Goal: Transaction & Acquisition: Purchase product/service

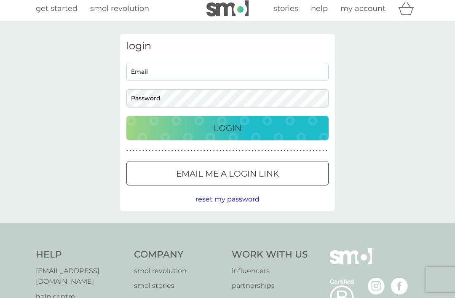
scroll to position [0, 0]
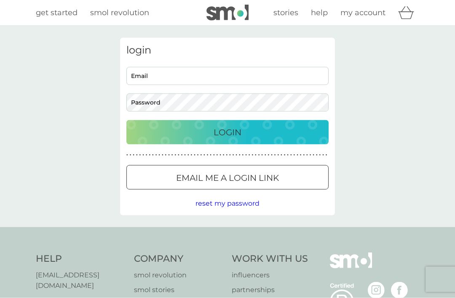
click at [248, 75] on input "Email" at bounding box center [227, 76] width 202 height 18
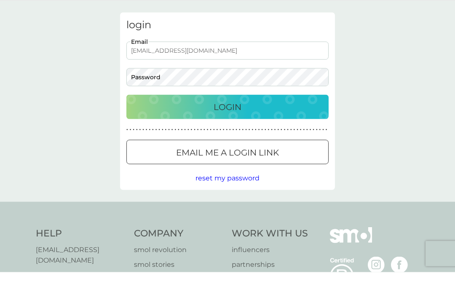
type input "annbyjingo@icloud.com"
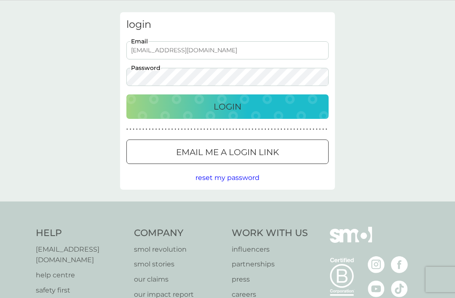
scroll to position [26, 0]
click at [271, 152] on p "Email me a login link" at bounding box center [227, 152] width 103 height 13
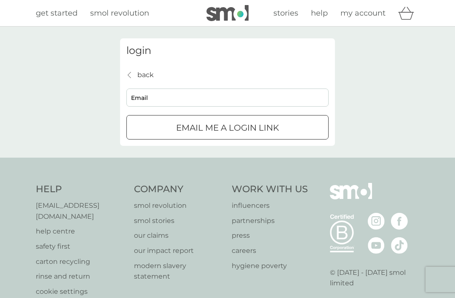
click at [181, 97] on input "Email" at bounding box center [227, 98] width 202 height 18
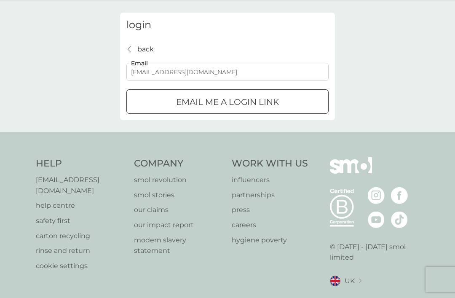
type input "annbyjingo@icloud.com"
click at [289, 105] on div "Email me a login link" at bounding box center [227, 101] width 201 height 13
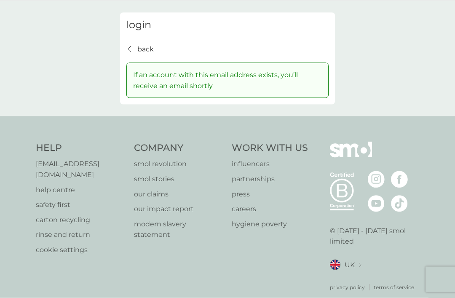
scroll to position [26, 0]
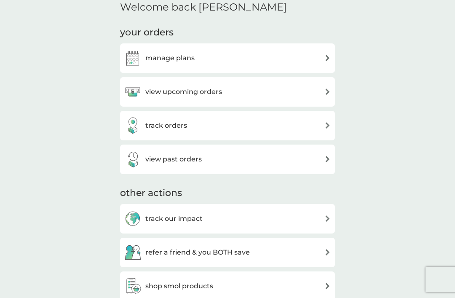
scroll to position [260, 0]
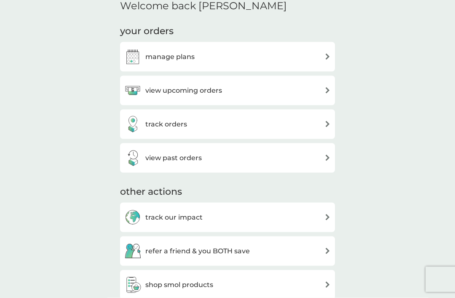
click at [325, 157] on img at bounding box center [328, 158] width 6 height 6
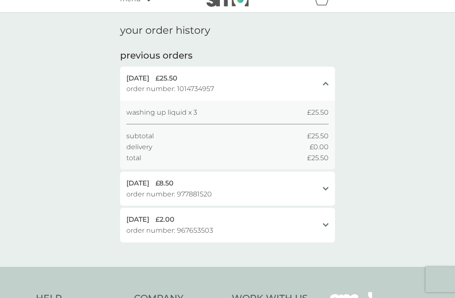
scroll to position [13, 0]
click at [177, 79] on span "£25.50" at bounding box center [167, 78] width 22 height 11
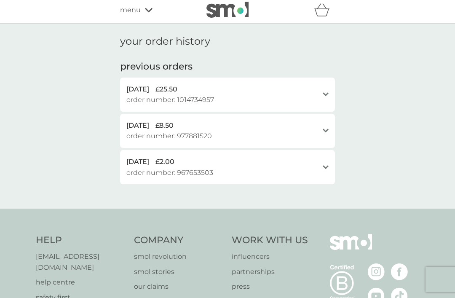
scroll to position [0, 0]
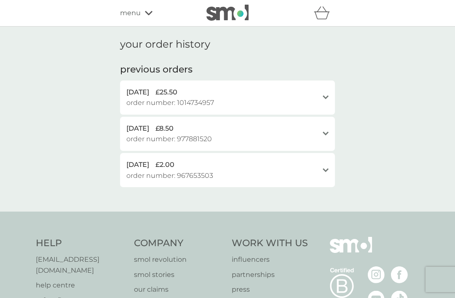
click at [148, 15] on icon at bounding box center [149, 13] width 8 height 4
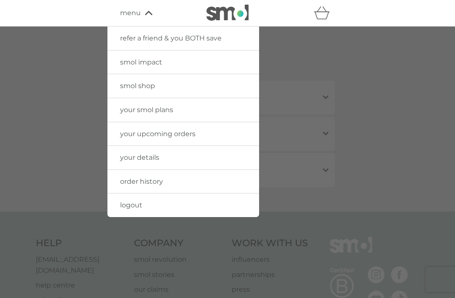
click at [218, 86] on link "smol shop" at bounding box center [183, 86] width 152 height 24
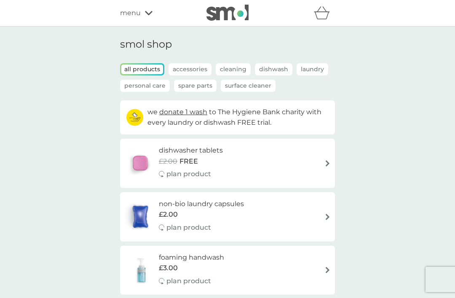
click at [241, 68] on p "Cleaning" at bounding box center [233, 69] width 35 height 12
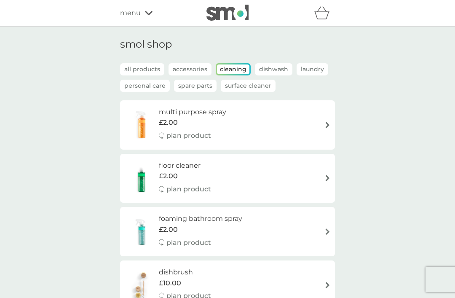
click at [278, 66] on p "Dishwash" at bounding box center [274, 69] width 38 height 12
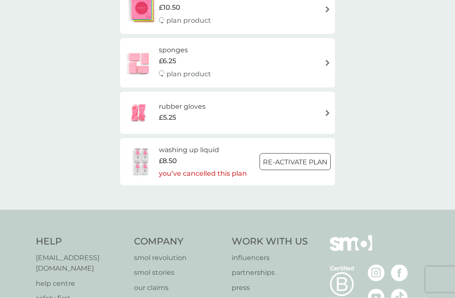
scroll to position [260, 0]
click at [146, 160] on img at bounding box center [141, 163] width 35 height 30
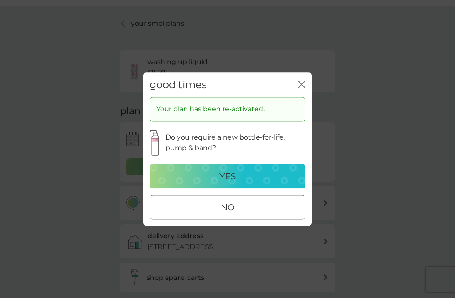
scroll to position [21, 0]
click at [304, 85] on icon "close" at bounding box center [302, 85] width 8 height 8
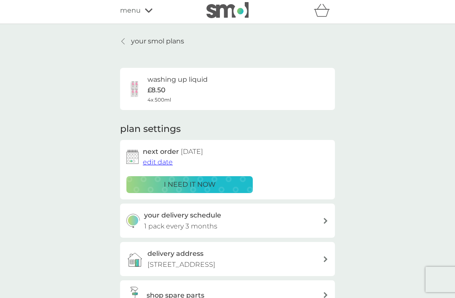
scroll to position [0, 0]
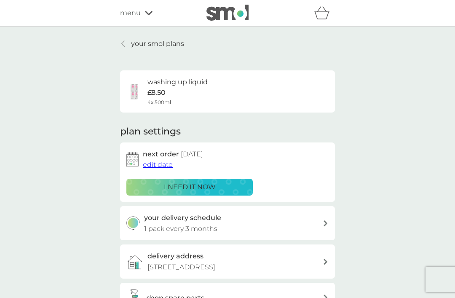
click at [224, 185] on div "i need it now" at bounding box center [189, 187] width 115 height 11
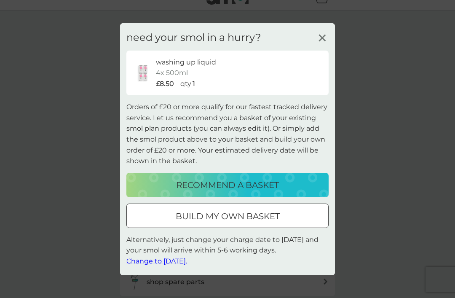
scroll to position [16, 0]
click at [243, 214] on p "build my own basket" at bounding box center [228, 215] width 104 height 13
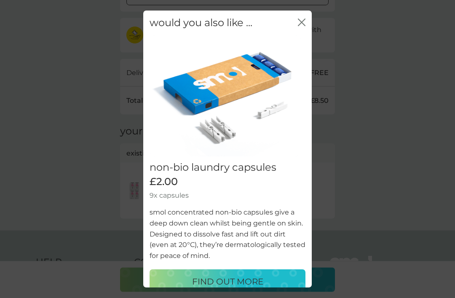
click at [305, 26] on icon "close" at bounding box center [302, 23] width 8 height 8
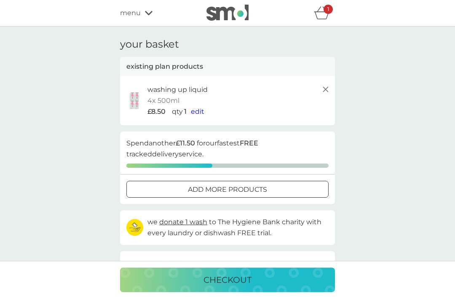
click at [250, 189] on p "add more products" at bounding box center [227, 189] width 79 height 11
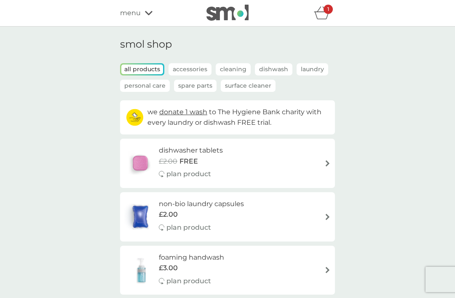
click at [203, 66] on p "Accessories" at bounding box center [190, 69] width 43 height 12
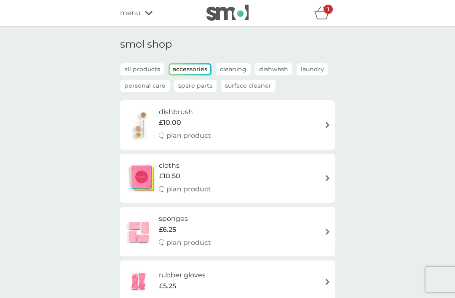
click at [236, 70] on p "Cleaning" at bounding box center [233, 69] width 35 height 12
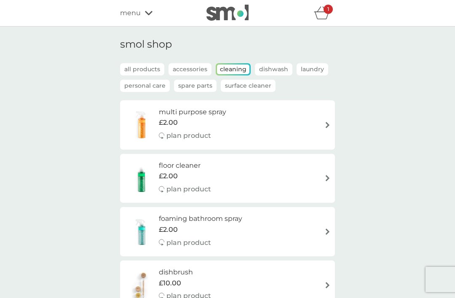
click at [282, 69] on p "Dishwash" at bounding box center [274, 69] width 38 height 12
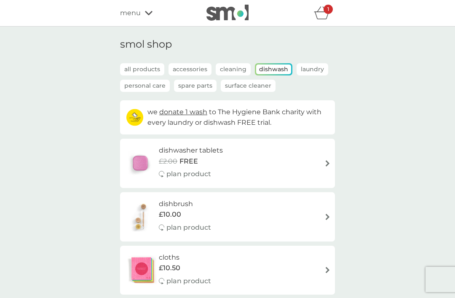
click at [325, 13] on div "1" at bounding box center [328, 9] width 9 height 9
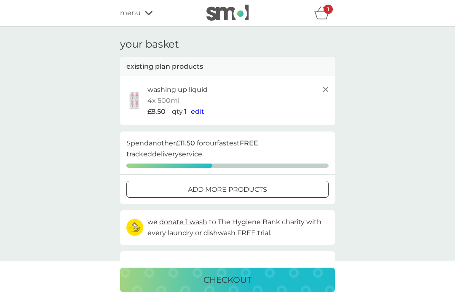
click at [203, 109] on span "edit" at bounding box center [197, 111] width 13 height 8
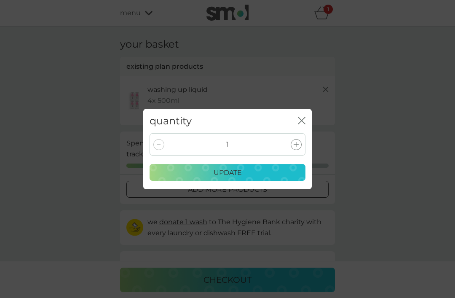
click at [298, 147] on div at bounding box center [296, 144] width 11 height 11
click at [297, 148] on div at bounding box center [296, 144] width 11 height 11
click at [298, 146] on icon at bounding box center [296, 144] width 5 height 5
click at [247, 174] on div "update" at bounding box center [227, 172] width 145 height 11
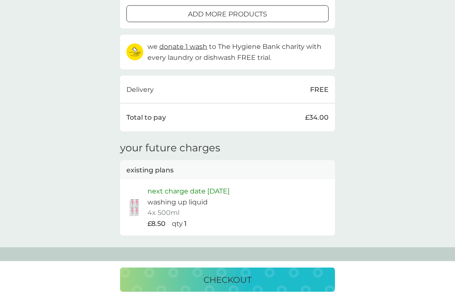
scroll to position [166, 0]
click at [223, 287] on p "checkout" at bounding box center [228, 279] width 48 height 13
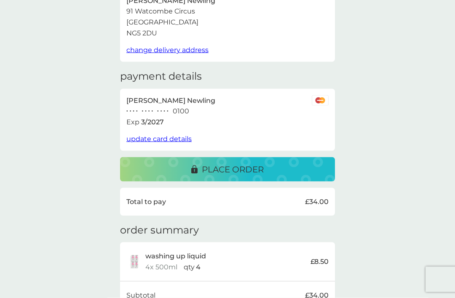
scroll to position [69, 0]
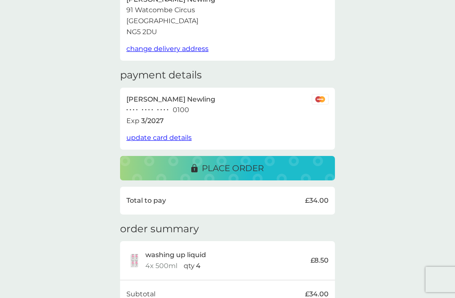
click at [271, 165] on div "place order" at bounding box center [228, 167] width 198 height 13
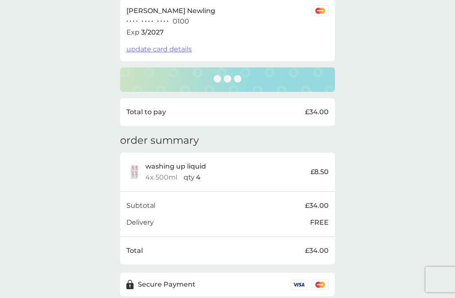
scroll to position [160, 0]
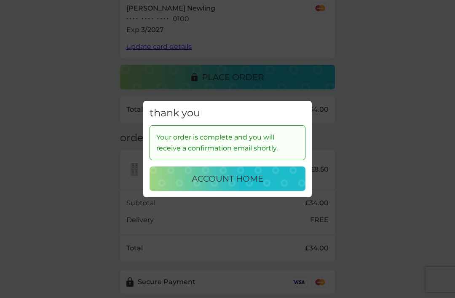
click at [271, 185] on div "account home" at bounding box center [227, 178] width 139 height 13
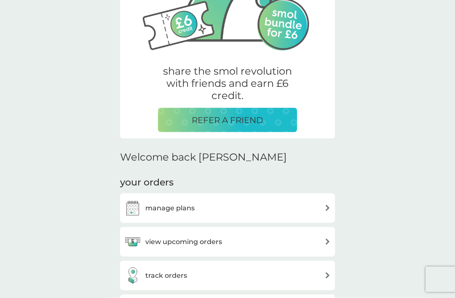
scroll to position [112, 0]
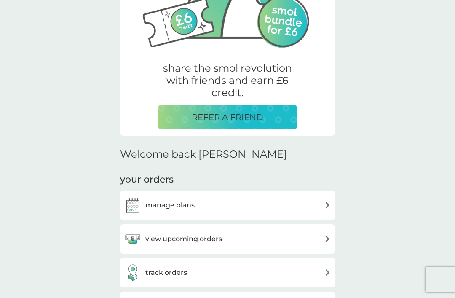
click at [310, 204] on div "manage plans" at bounding box center [227, 205] width 207 height 17
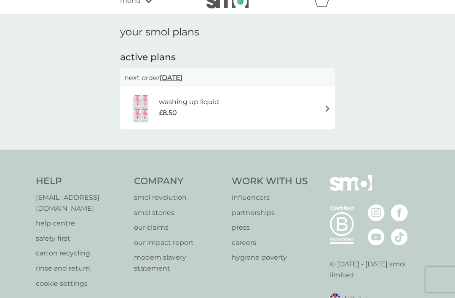
scroll to position [13, 0]
click at [325, 109] on img at bounding box center [328, 108] width 6 height 6
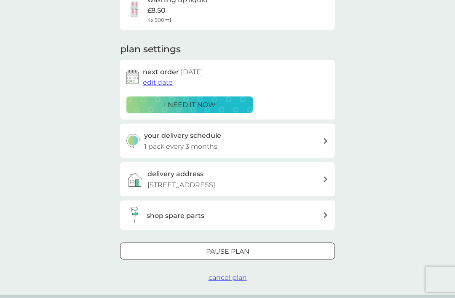
scroll to position [83, 0]
click at [265, 250] on div "Pause plan" at bounding box center [228, 251] width 214 height 11
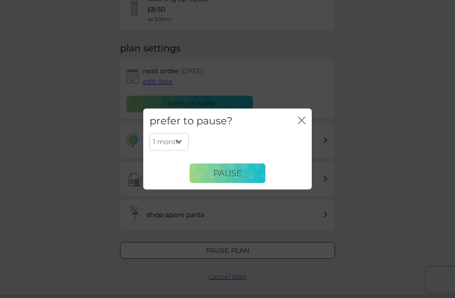
click at [239, 178] on span "Pause" at bounding box center [227, 173] width 29 height 10
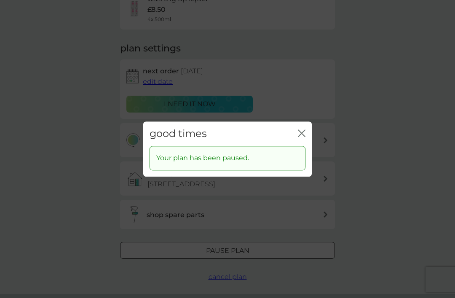
click at [305, 137] on icon "close" at bounding box center [302, 133] width 8 height 8
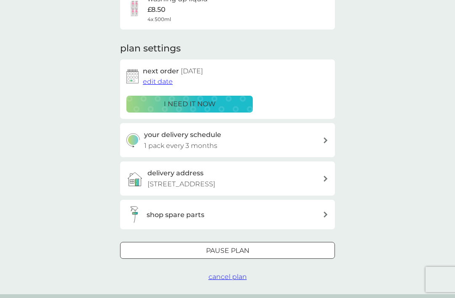
click at [228, 274] on span "cancel plan" at bounding box center [228, 277] width 38 height 8
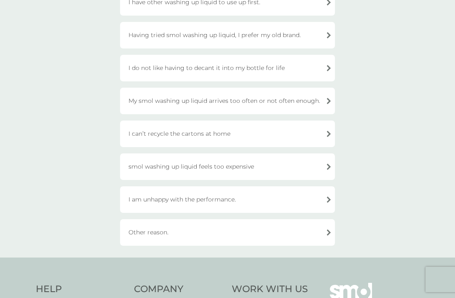
scroll to position [146, 0]
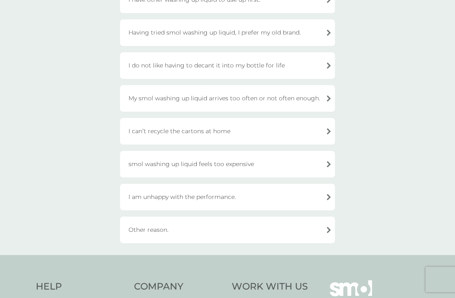
click at [273, 224] on div "Other reason." at bounding box center [227, 230] width 215 height 27
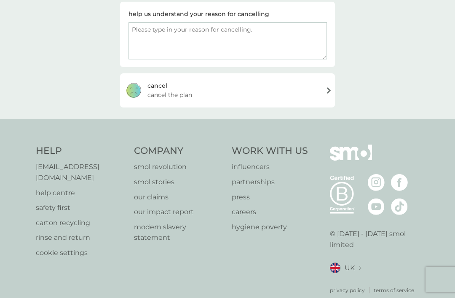
scroll to position [129, 0]
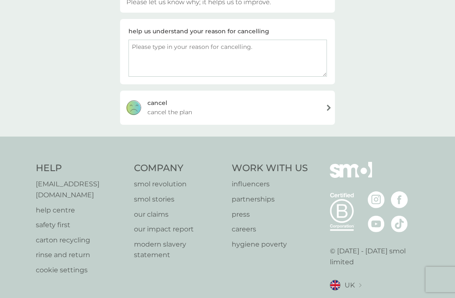
click at [152, 54] on textarea at bounding box center [228, 58] width 199 height 37
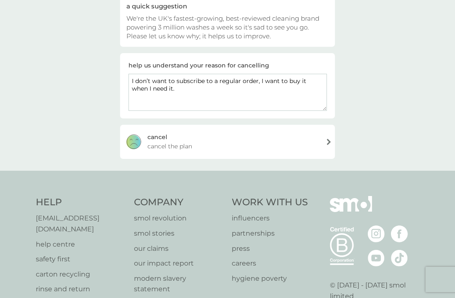
scroll to position [94, 0]
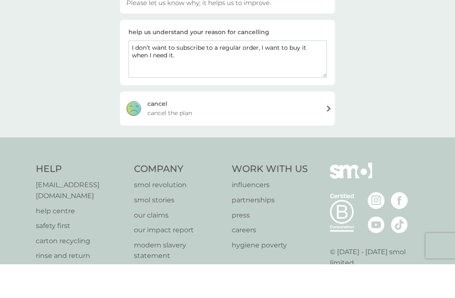
type textarea "I don’t want to subscribe to a regular order, I want to buy it when I need it."
click at [264, 125] on div "[PERSON_NAME] the plan" at bounding box center [227, 142] width 215 height 34
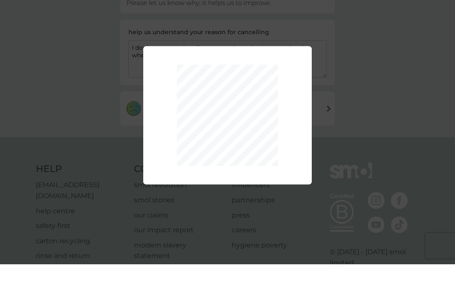
scroll to position [129, 0]
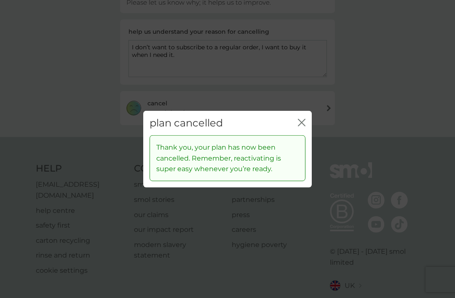
click at [305, 126] on icon "close" at bounding box center [302, 122] width 8 height 8
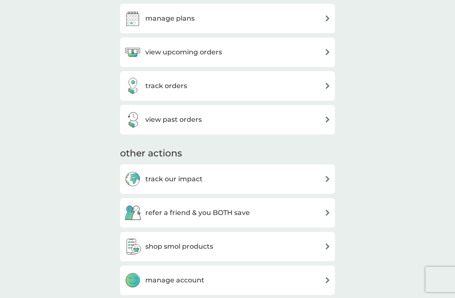
scroll to position [298, 0]
click at [306, 177] on div "track our impact" at bounding box center [227, 179] width 207 height 17
